Goal: Task Accomplishment & Management: Use online tool/utility

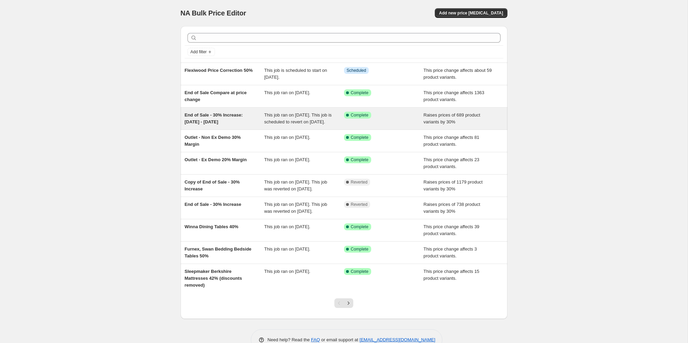
click at [318, 125] on div "This job ran on [DATE]. This job is scheduled to revert on [DATE]." at bounding box center [304, 119] width 80 height 14
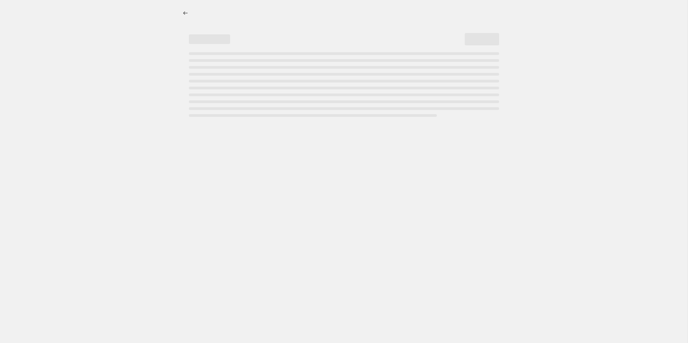
select select "percentage"
select select "no_change"
select select "product_status"
select select "tag"
select select "not_equal"
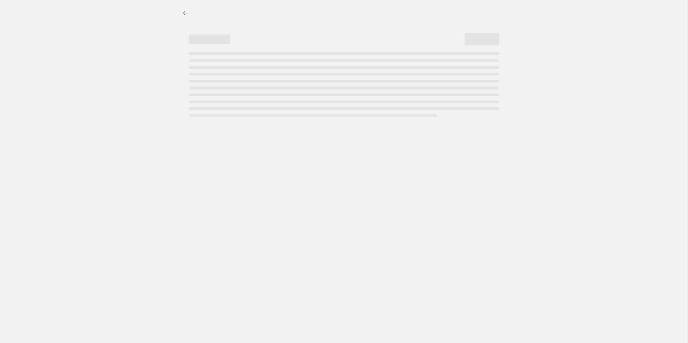
select select "tag"
select select "not_equal"
